Goal: Task Accomplishment & Management: Complete application form

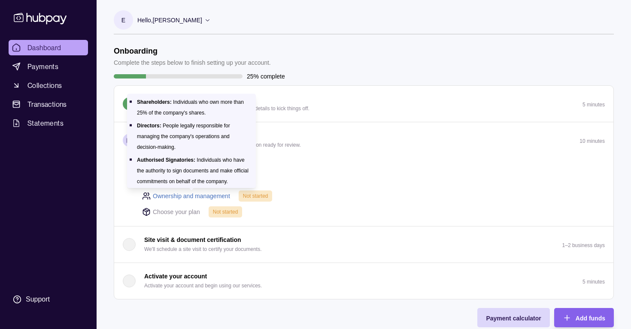
click at [205, 193] on link "Ownership and management" at bounding box center [191, 195] width 77 height 9
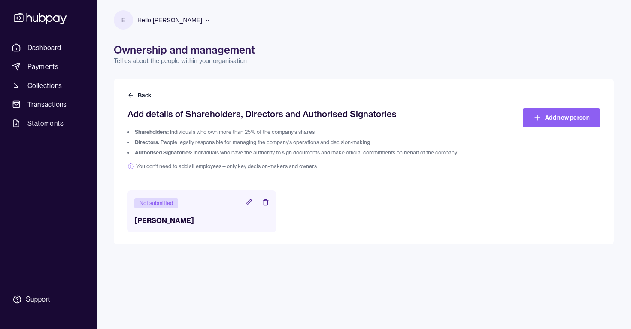
click at [250, 202] on icon at bounding box center [248, 202] width 7 height 7
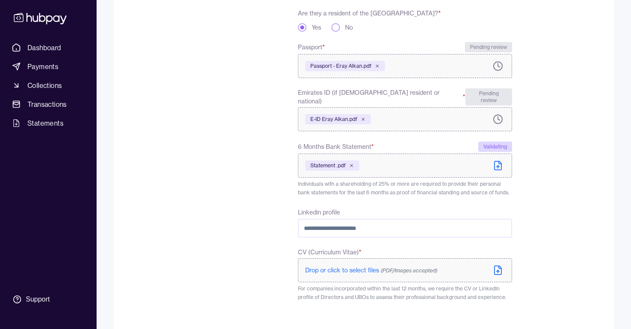
scroll to position [296, 0]
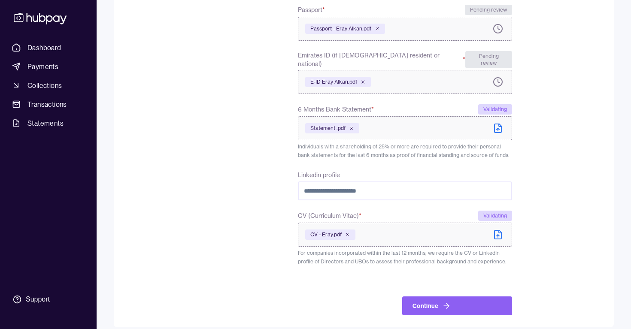
click at [270, 250] on div "**********" at bounding box center [319, 65] width 384 height 499
click at [447, 302] on icon "submit" at bounding box center [446, 306] width 9 height 9
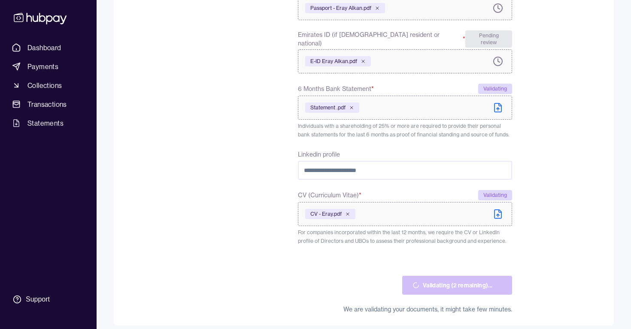
scroll to position [297, 0]
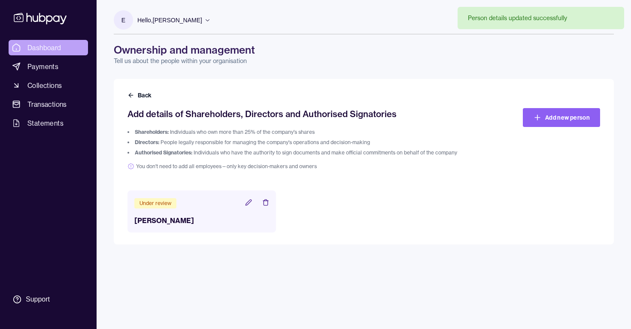
click at [52, 52] on span "Dashboard" at bounding box center [44, 47] width 34 height 10
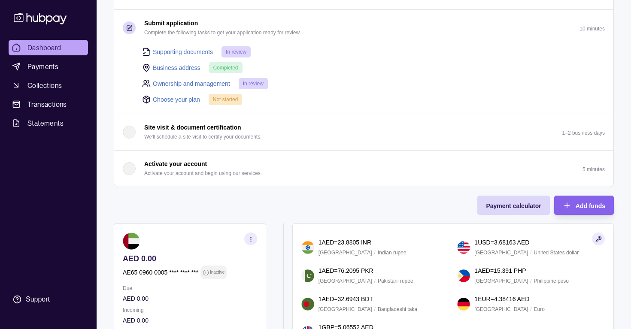
scroll to position [118, 0]
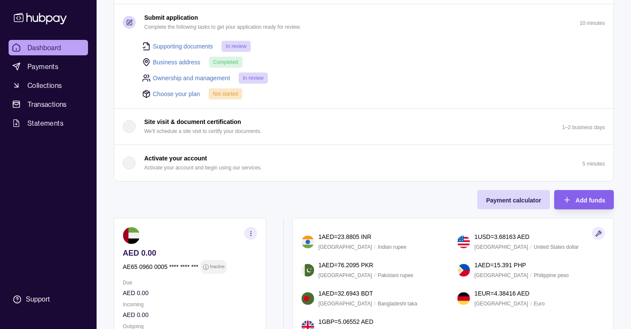
click at [181, 92] on link "Choose your plan" at bounding box center [176, 93] width 47 height 9
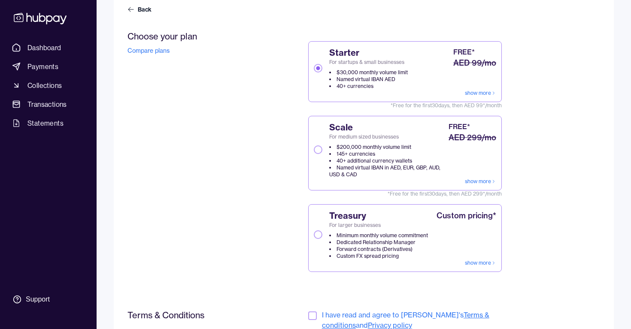
scroll to position [87, 0]
click at [317, 151] on button "Scale For medium sized businesses $200,000 monthly volume limit 145+ currencies…" at bounding box center [318, 148] width 9 height 9
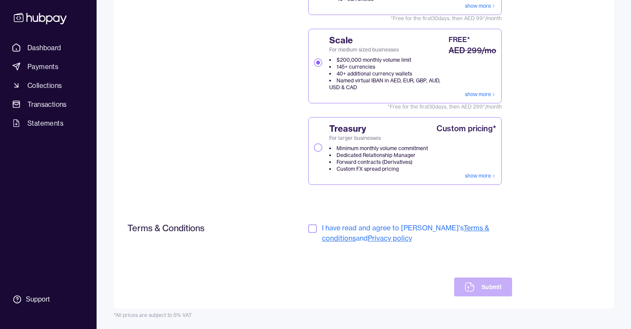
click at [306, 226] on div "Terms & Conditions I have read and agree to [PERSON_NAME]'s Terms & conditions …" at bounding box center [319, 260] width 384 height 74
click at [311, 227] on button "button" at bounding box center [312, 228] width 9 height 9
click at [486, 287] on button "Submit" at bounding box center [483, 287] width 58 height 19
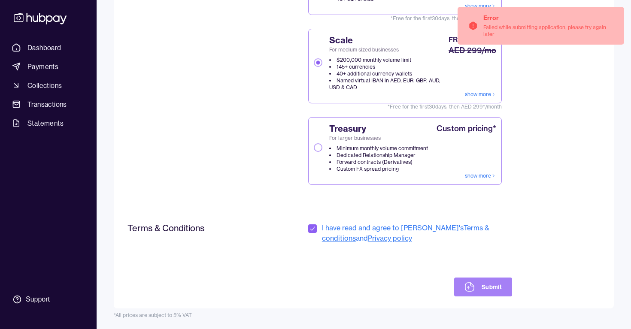
click at [470, 284] on icon at bounding box center [471, 284] width 3 height 3
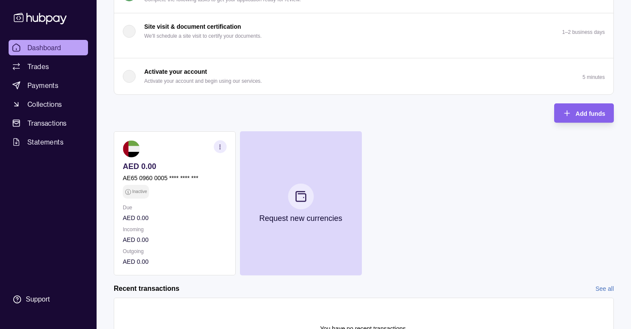
scroll to position [147, 0]
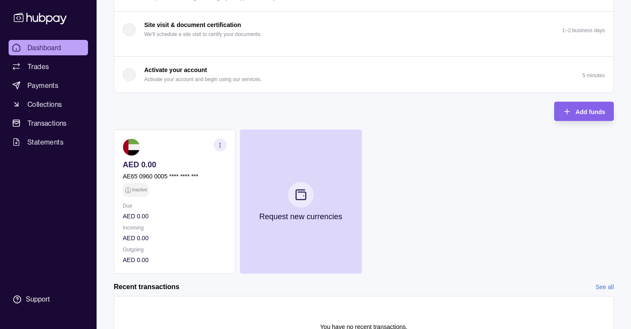
click at [221, 147] on icon "button" at bounding box center [220, 145] width 6 height 6
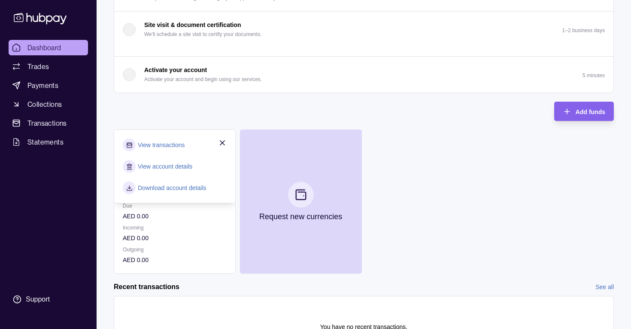
click at [258, 101] on div "Onboarding Complete the steps below to finish setting up your account. 50% comp…" at bounding box center [364, 86] width 500 height 375
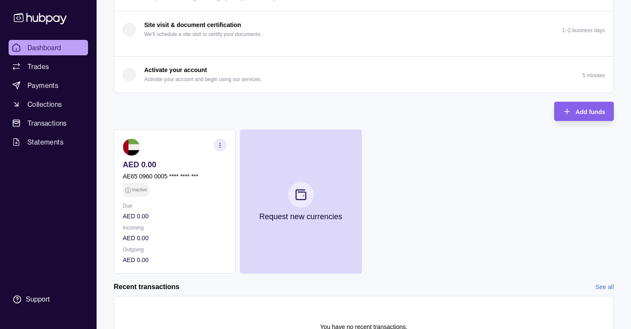
scroll to position [203, 0]
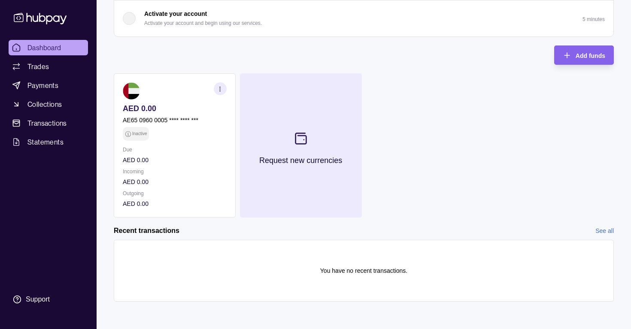
click at [302, 121] on button "Request new currencies" at bounding box center [301, 145] width 122 height 144
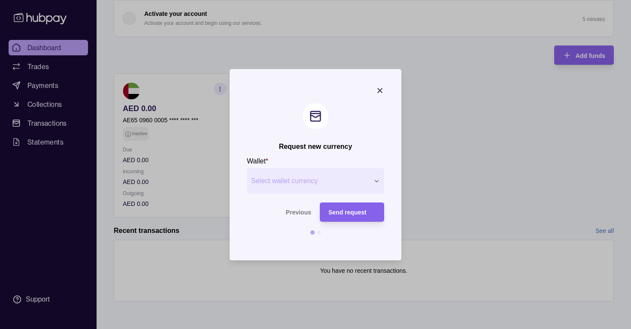
click at [300, 329] on div "Request new currency Wallet * Select wallet currency *** *** *** *** *** *** **…" at bounding box center [315, 329] width 631 height 0
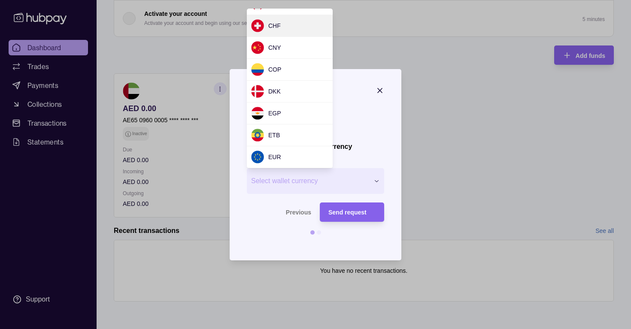
scroll to position [68, 0]
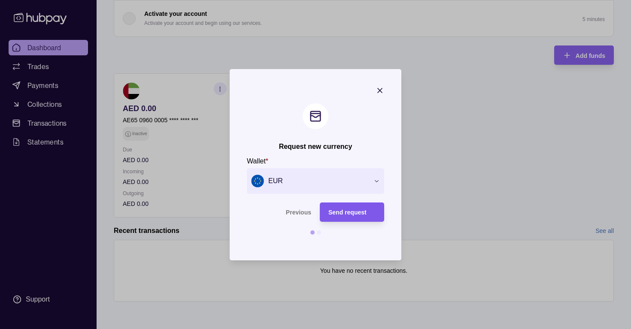
click at [353, 217] on div "Send request" at bounding box center [351, 212] width 47 height 10
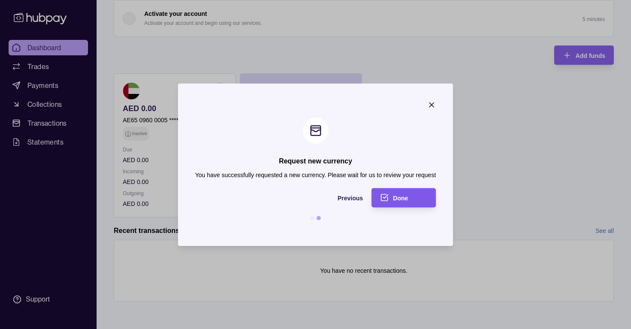
click at [394, 200] on span "Done" at bounding box center [400, 198] width 15 height 7
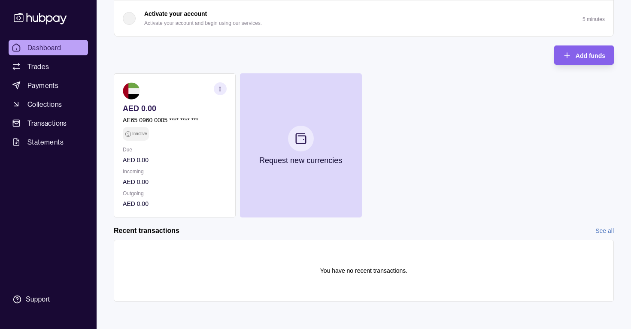
click at [407, 145] on div "AED 0.00 AE65 0960 0005 **** **** *** Inactive Due AED 0.00 Incoming AED 0.00 O…" at bounding box center [364, 145] width 500 height 144
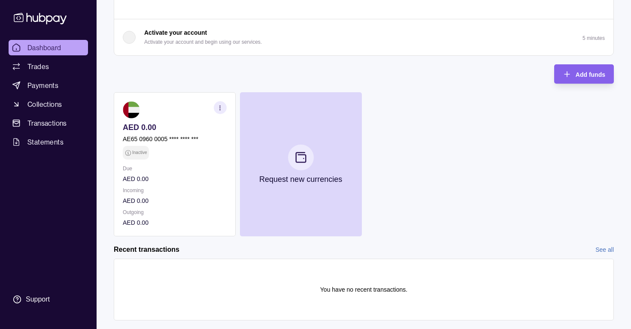
scroll to position [184, 0]
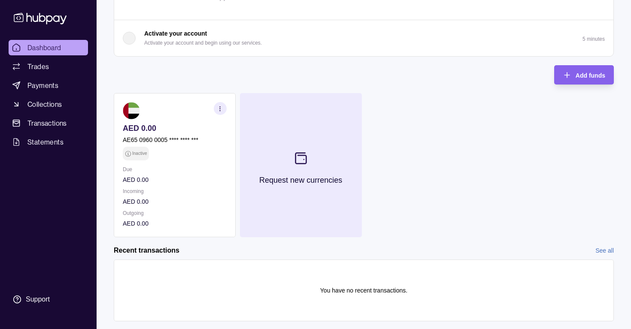
click at [296, 157] on icon at bounding box center [300, 158] width 14 height 14
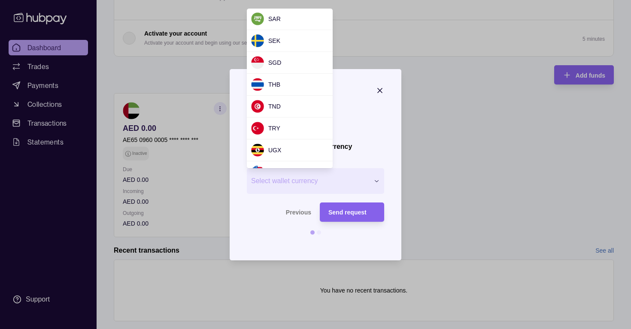
scroll to position [708, 0]
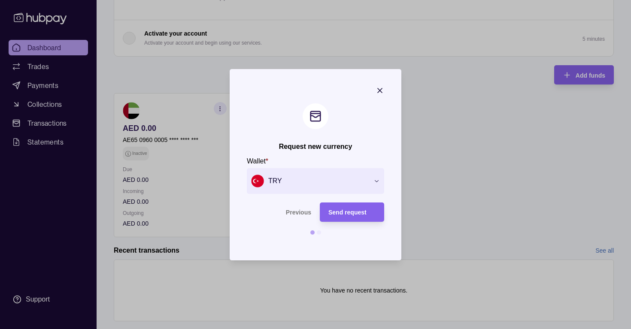
click at [315, 233] on section at bounding box center [315, 232] width 137 height 4
click at [317, 233] on div at bounding box center [319, 232] width 4 height 4
click at [333, 222] on section "Previous Send request" at bounding box center [315, 222] width 137 height 41
click at [379, 91] on icon "button" at bounding box center [379, 90] width 9 height 9
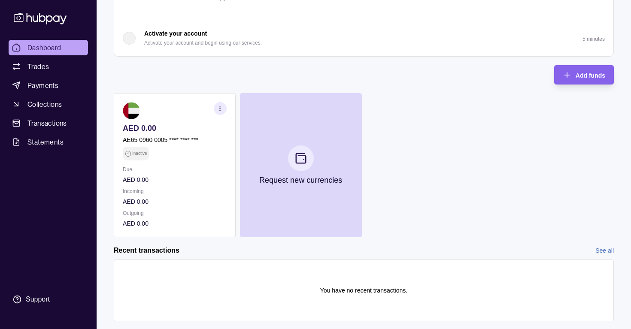
click at [164, 204] on p "AED 0.00" at bounding box center [175, 201] width 104 height 9
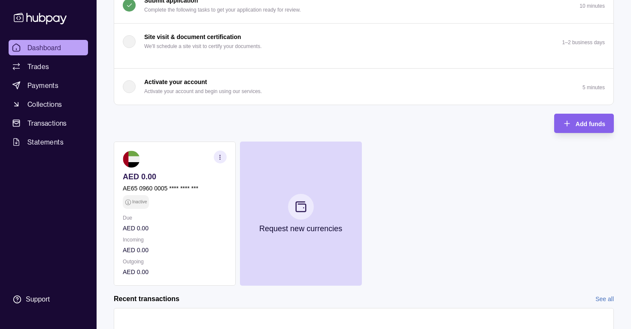
scroll to position [184, 0]
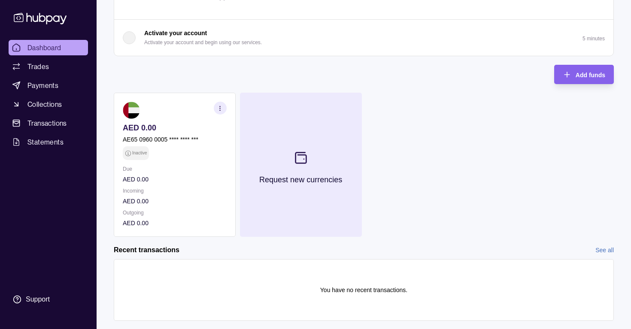
click at [323, 168] on button "Request new currencies" at bounding box center [301, 165] width 122 height 144
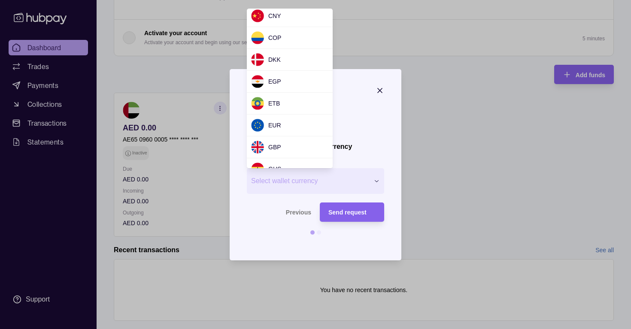
scroll to position [91, 0]
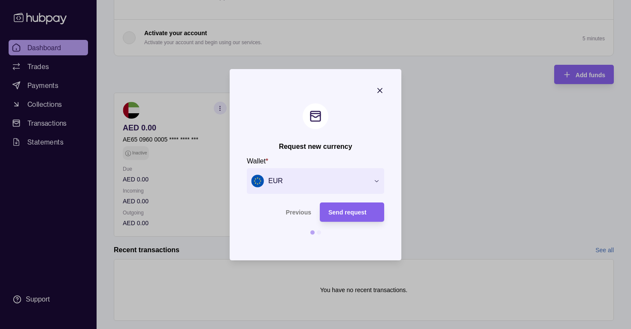
click at [379, 87] on icon "button" at bounding box center [379, 90] width 9 height 9
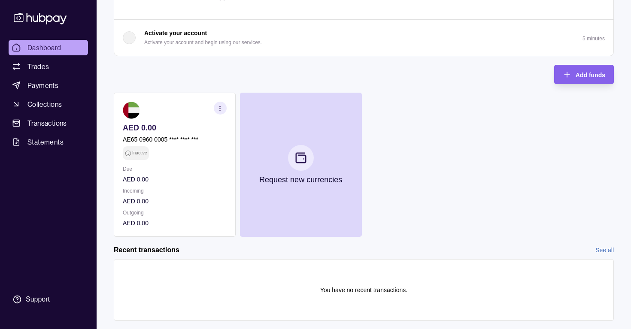
click at [219, 105] on icon "button" at bounding box center [220, 108] width 6 height 6
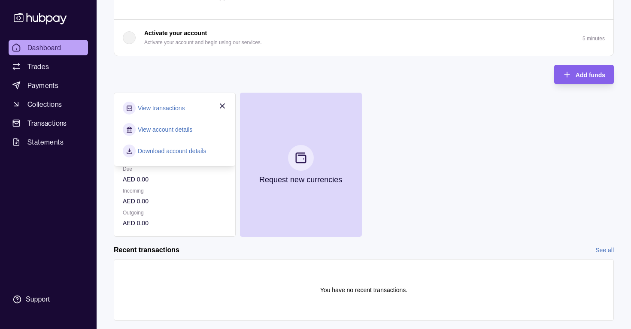
click at [221, 106] on icon "button" at bounding box center [222, 106] width 9 height 9
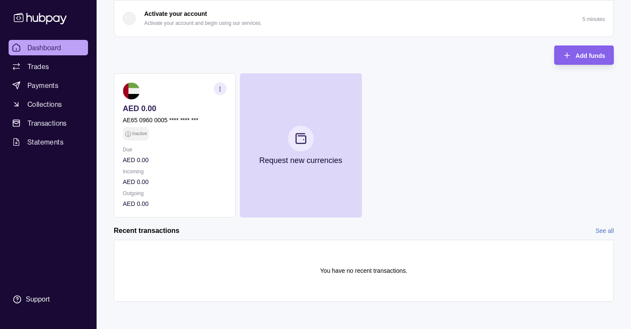
scroll to position [0, 0]
